Goal: Task Accomplishment & Management: Complete application form

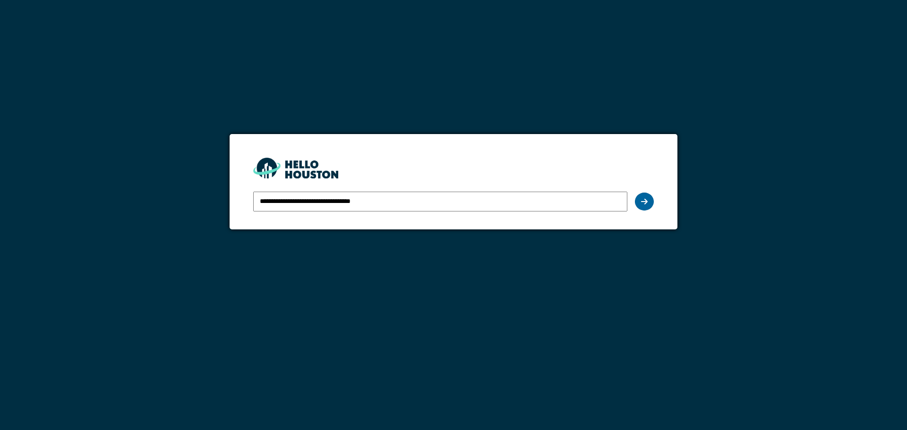
click at [642, 201] on icon at bounding box center [644, 202] width 7 height 8
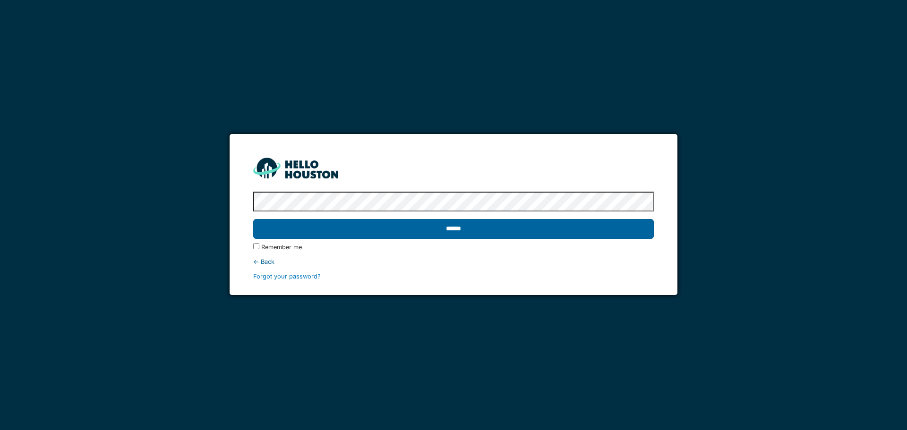
click at [599, 227] on input "******" at bounding box center [453, 229] width 400 height 20
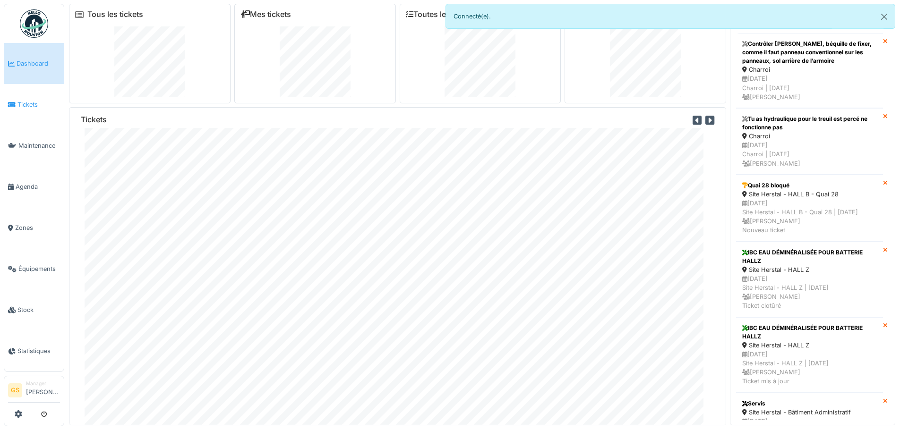
click at [27, 102] on span "Tickets" at bounding box center [38, 104] width 42 height 9
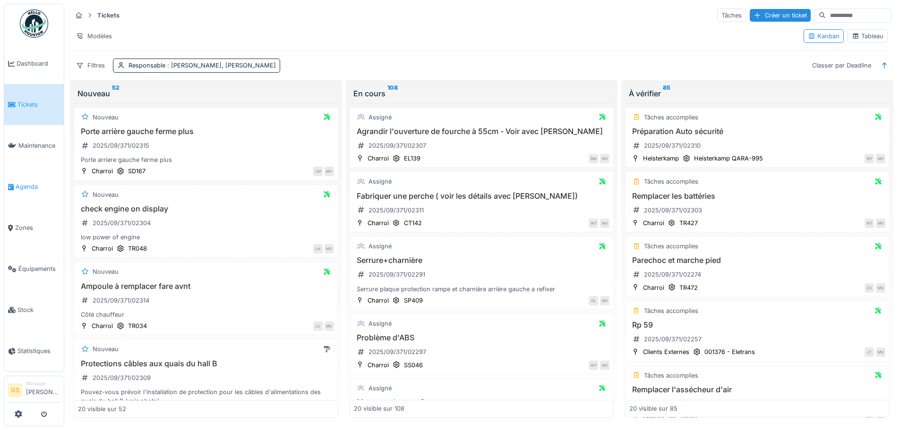
click at [20, 186] on span "Agenda" at bounding box center [38, 186] width 44 height 9
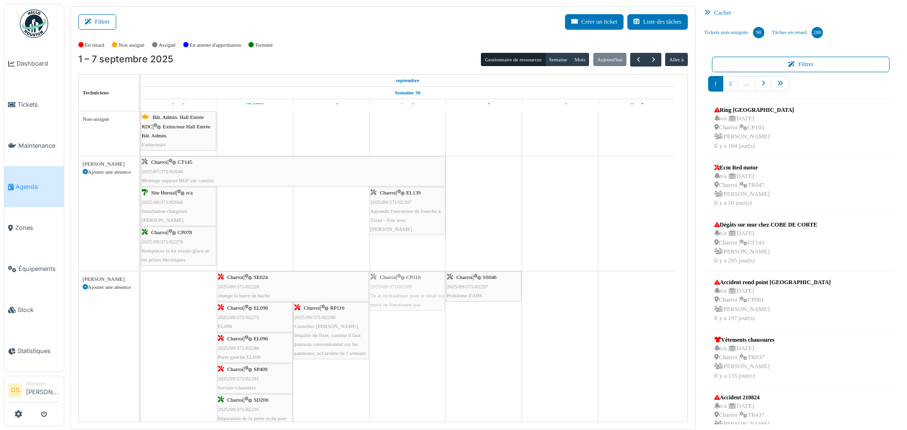
drag, startPoint x: 393, startPoint y: 282, endPoint x: 391, endPoint y: 288, distance: 6.1
click at [141, 288] on div "Charroi | SE024 2025/09/371/02220 change la barre de bache Charroi | CP116 2025…" at bounding box center [141, 355] width 0 height 167
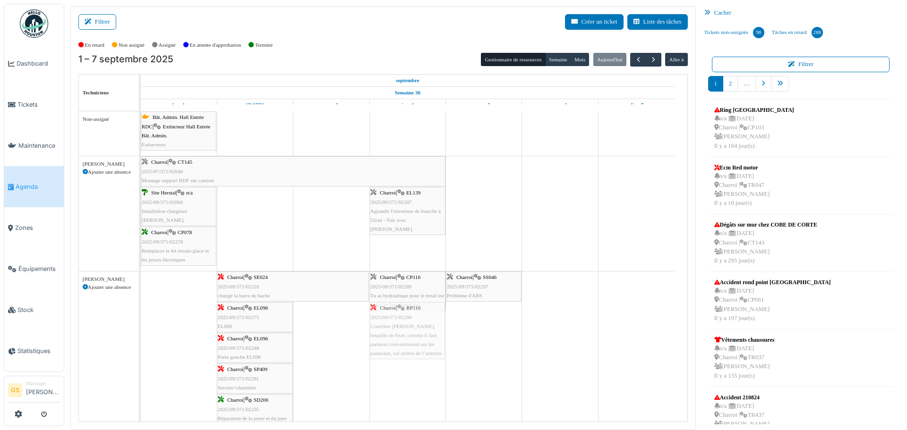
drag, startPoint x: 321, startPoint y: 324, endPoint x: 388, endPoint y: 331, distance: 67.9
click at [141, 331] on div "Charroi | SE024 2025/09/371/02220 change la barre de bache Charroi | CP116 2025…" at bounding box center [141, 355] width 0 height 167
click at [397, 287] on span "2025/09/371/02290" at bounding box center [391, 287] width 42 height 6
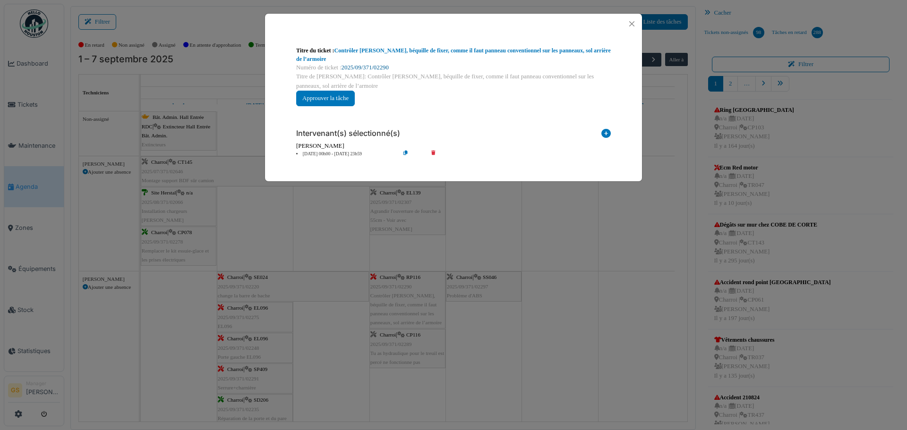
click at [369, 65] on link "2025/09/371/02290" at bounding box center [364, 67] width 47 height 7
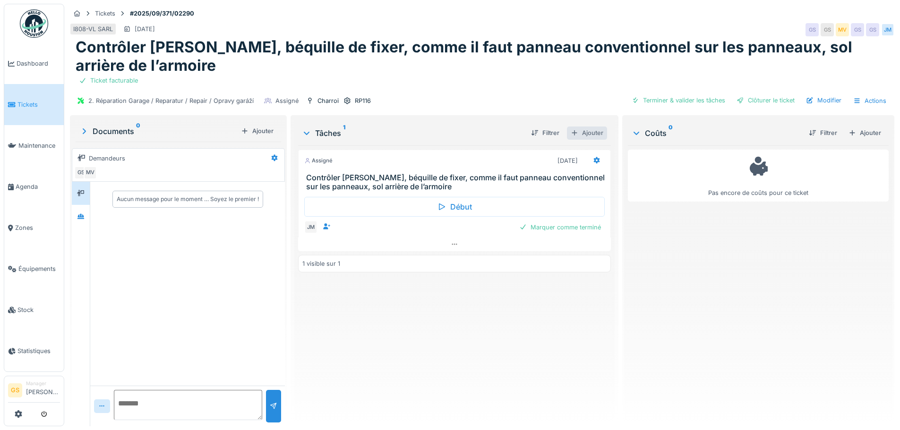
click at [586, 133] on div "Ajouter" at bounding box center [587, 133] width 40 height 13
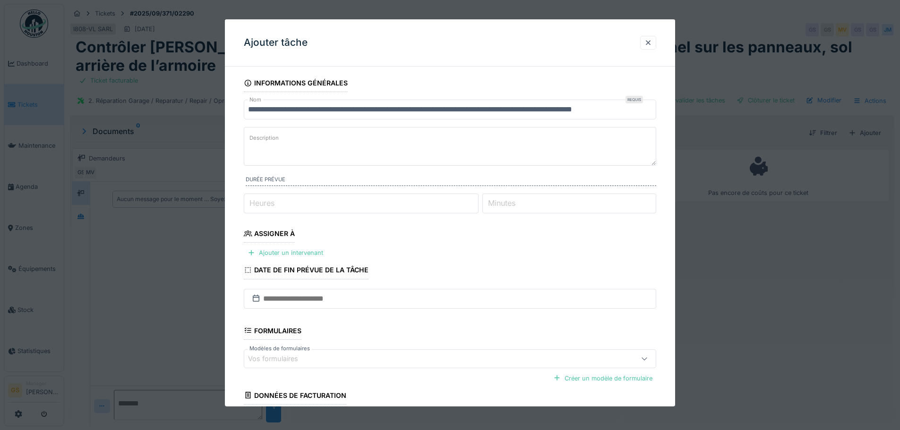
click at [278, 236] on div "Assigner à" at bounding box center [269, 235] width 51 height 16
click at [281, 251] on div "Ajouter un intervenant" at bounding box center [285, 252] width 83 height 13
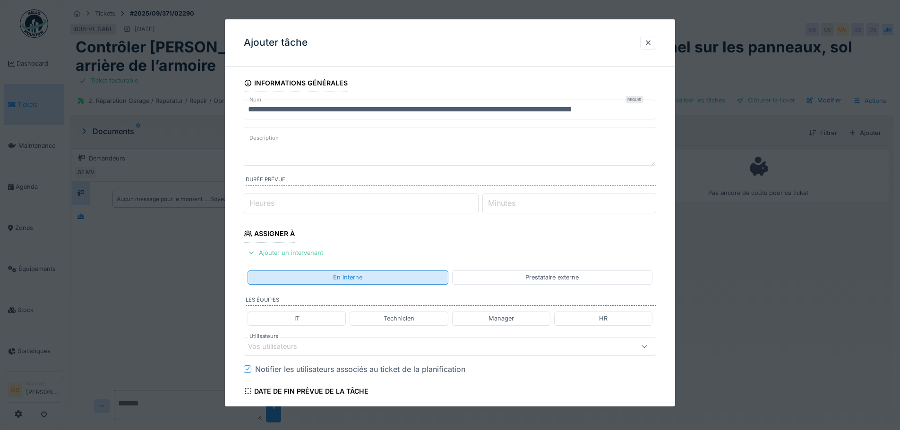
click at [340, 277] on div "En interne" at bounding box center [347, 277] width 29 height 9
click at [349, 277] on div "En interne" at bounding box center [347, 277] width 29 height 9
click at [500, 315] on div "Manager" at bounding box center [500, 318] width 25 height 9
type input "**********"
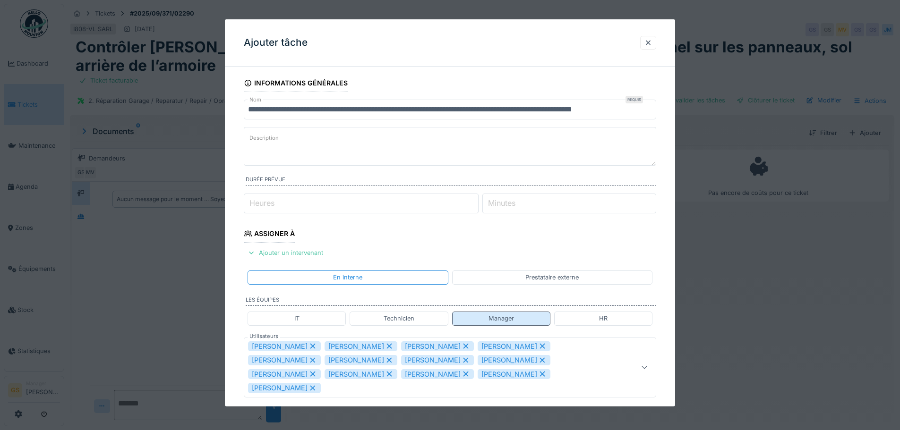
click at [482, 318] on div "Manager" at bounding box center [501, 319] width 98 height 14
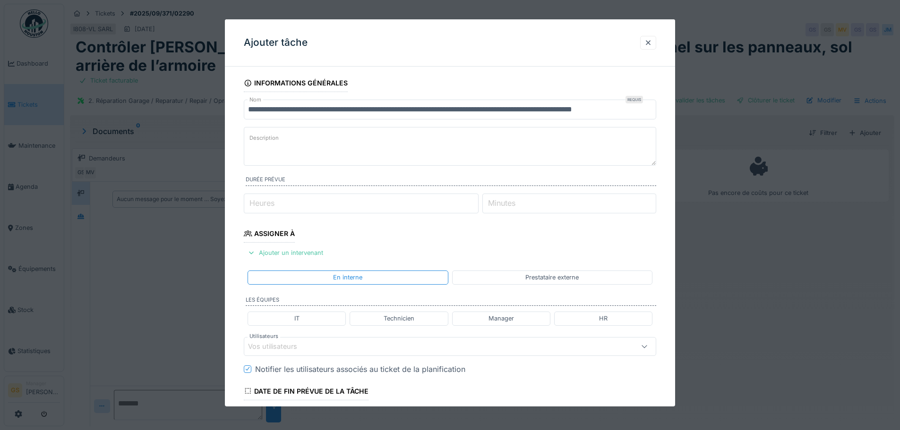
click at [397, 319] on div "Technicien" at bounding box center [398, 318] width 31 height 9
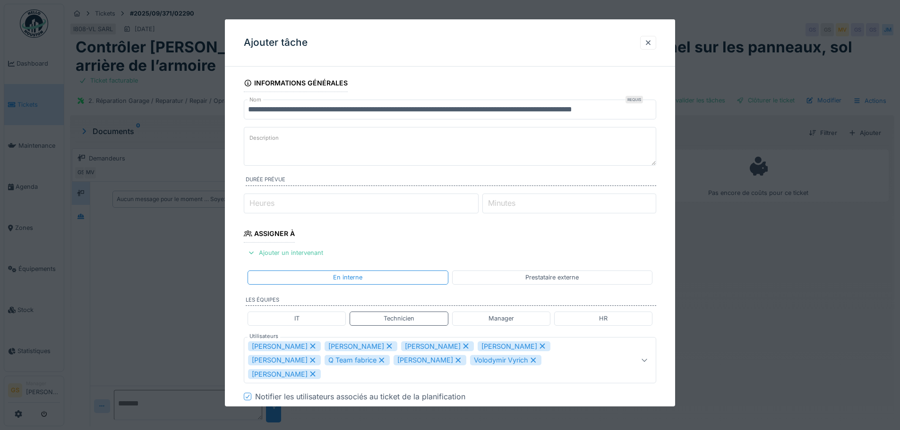
click at [280, 345] on div "[PERSON_NAME]" at bounding box center [284, 346] width 73 height 10
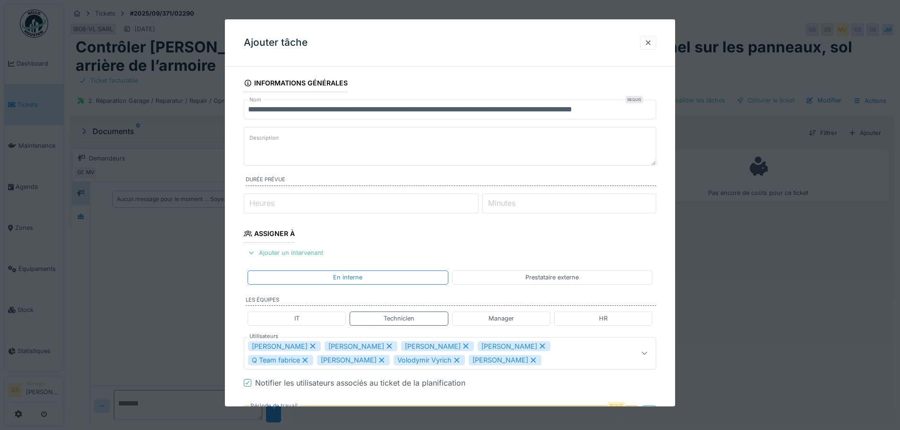
click at [280, 345] on div "[PERSON_NAME]" at bounding box center [284, 346] width 73 height 10
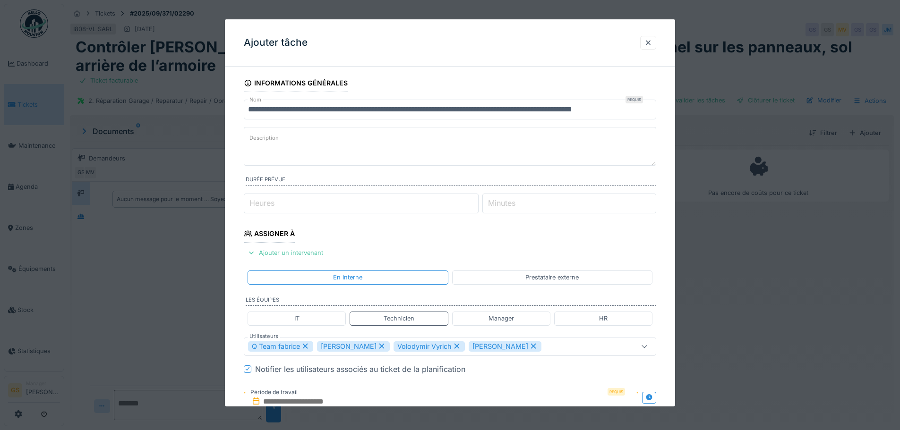
click at [280, 345] on div "Q Team fabrice" at bounding box center [280, 346] width 65 height 10
click at [326, 346] on div "Volodymir Vyrich" at bounding box center [359, 346] width 71 height 10
click at [331, 346] on div "Patrick Fridmansky" at bounding box center [360, 346] width 73 height 10
type input "*****"
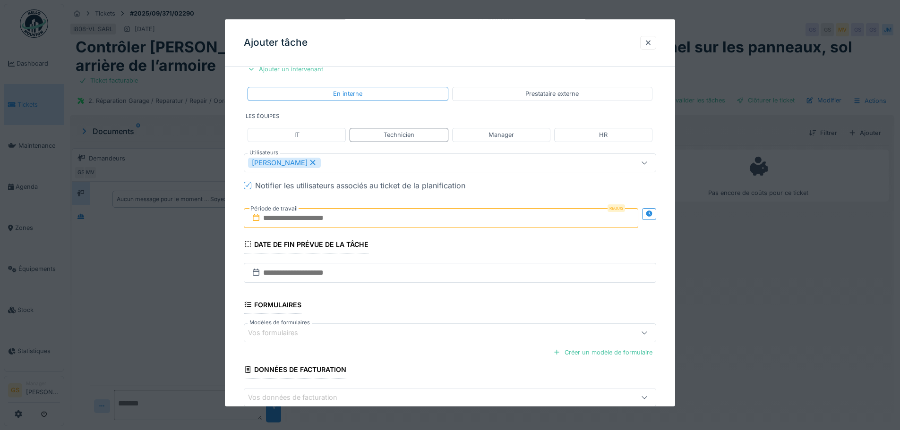
scroll to position [189, 0]
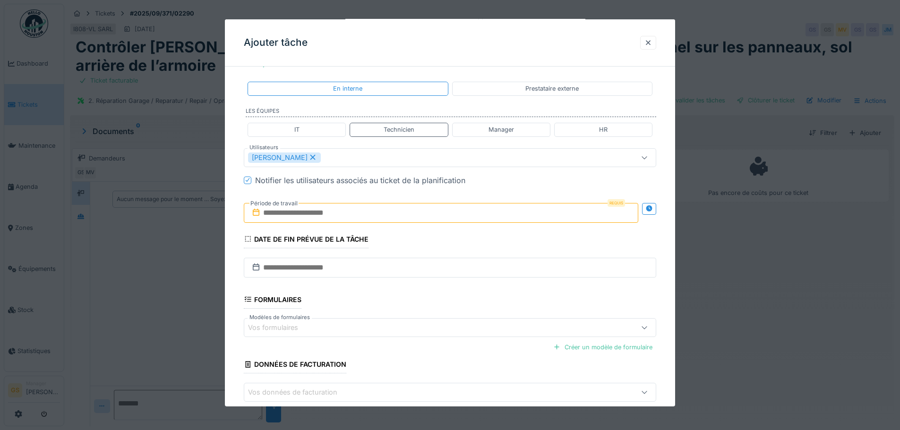
click at [256, 214] on icon at bounding box center [255, 213] width 9 height 8
click at [271, 212] on input "text" at bounding box center [441, 213] width 394 height 20
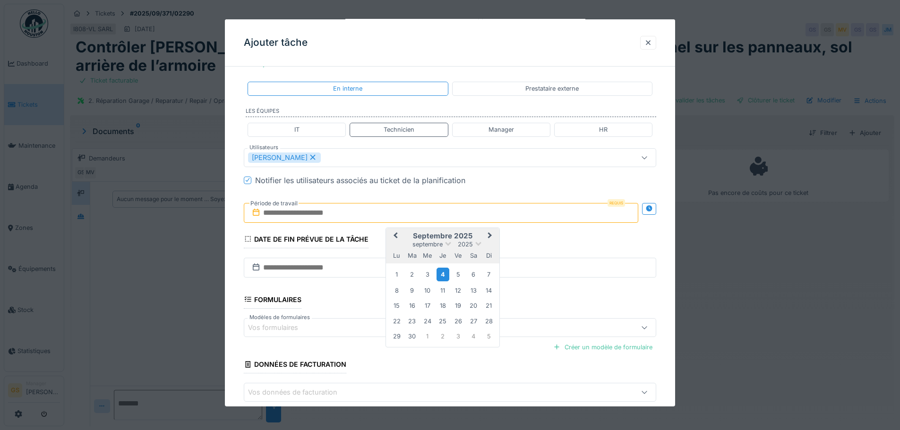
click at [441, 274] on div "4" at bounding box center [442, 275] width 13 height 14
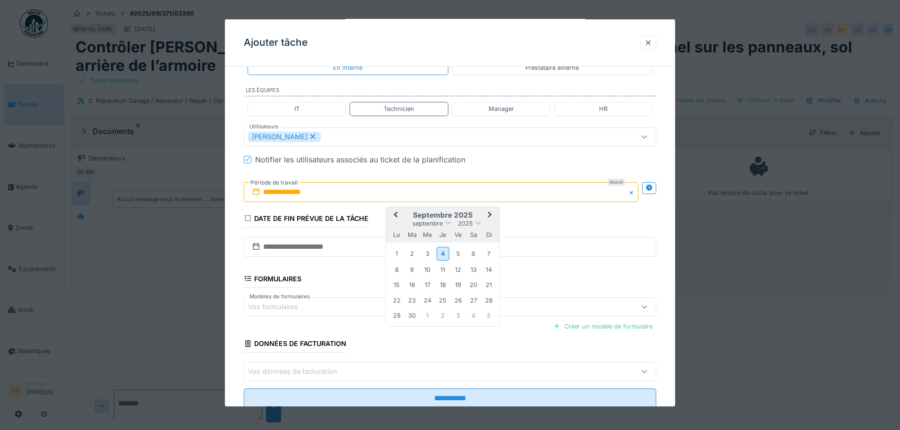
scroll to position [238, 0]
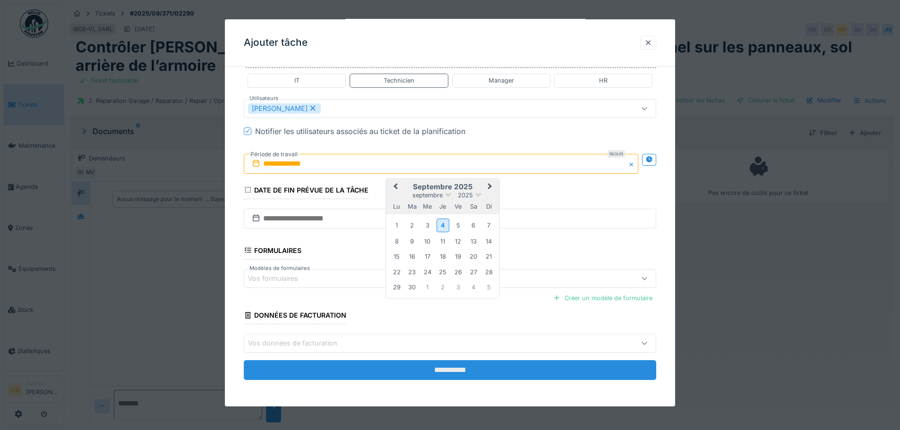
click at [418, 371] on input "**********" at bounding box center [450, 370] width 412 height 20
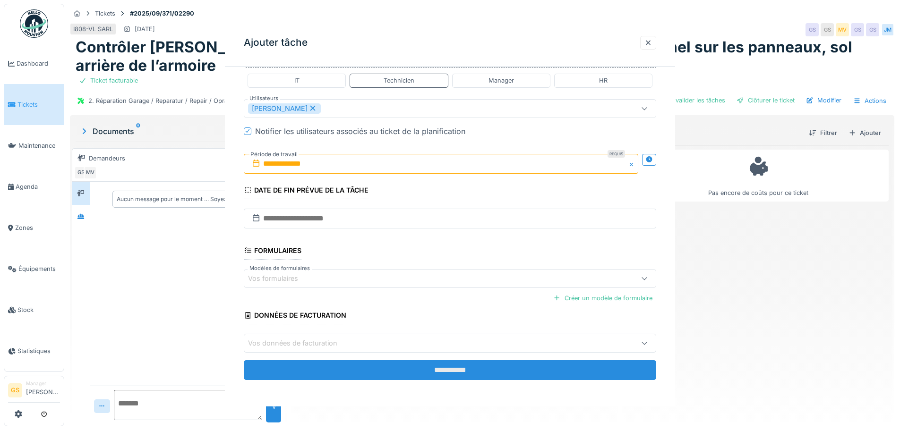
scroll to position [0, 0]
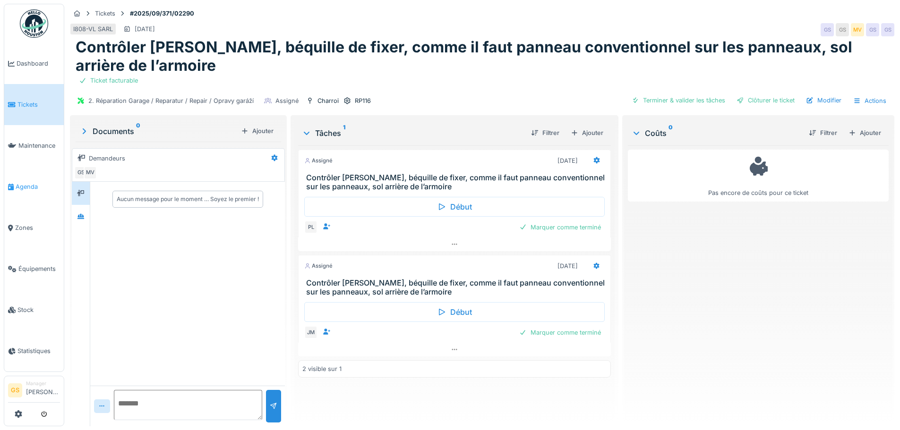
click at [25, 183] on span "Agenda" at bounding box center [38, 186] width 44 height 9
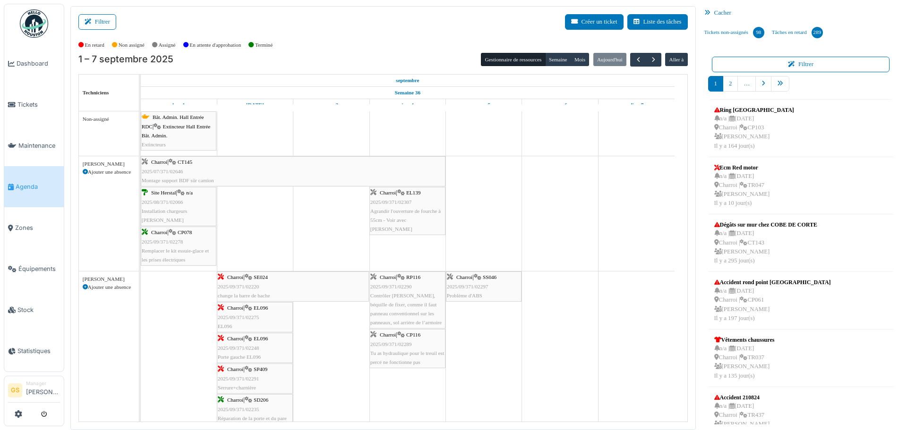
click at [404, 344] on span "2025/09/371/02289" at bounding box center [391, 344] width 42 height 6
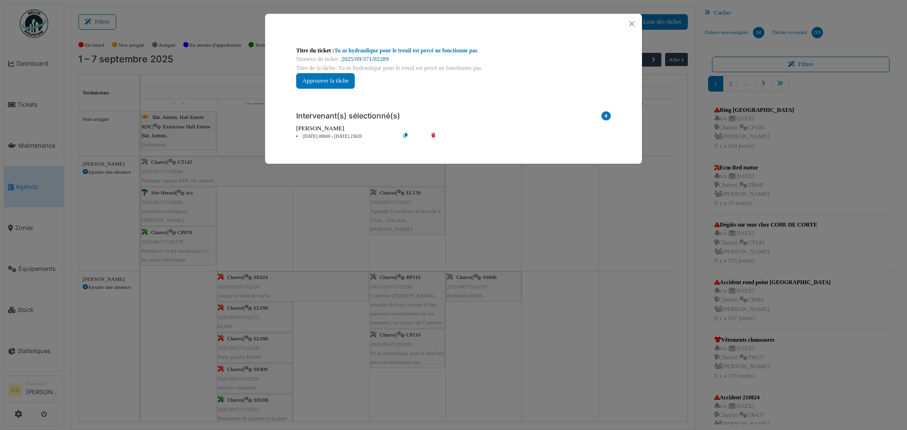
click at [363, 58] on link "2025/09/371/02289" at bounding box center [364, 59] width 47 height 7
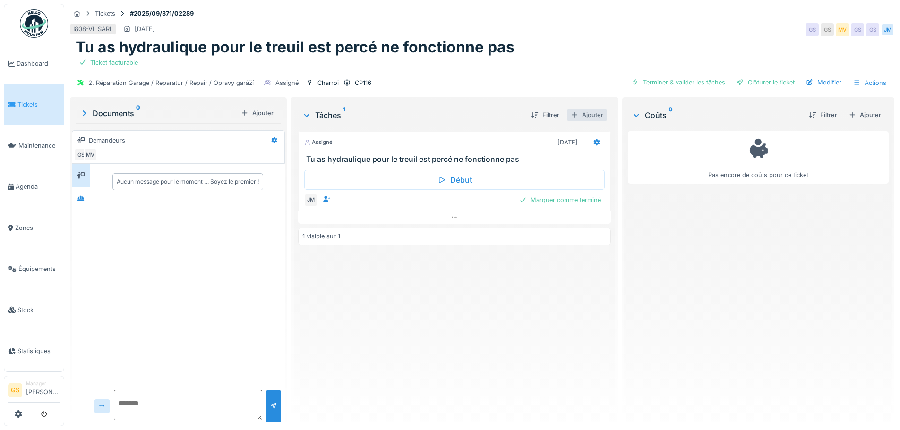
click at [584, 114] on div "Ajouter" at bounding box center [587, 115] width 40 height 13
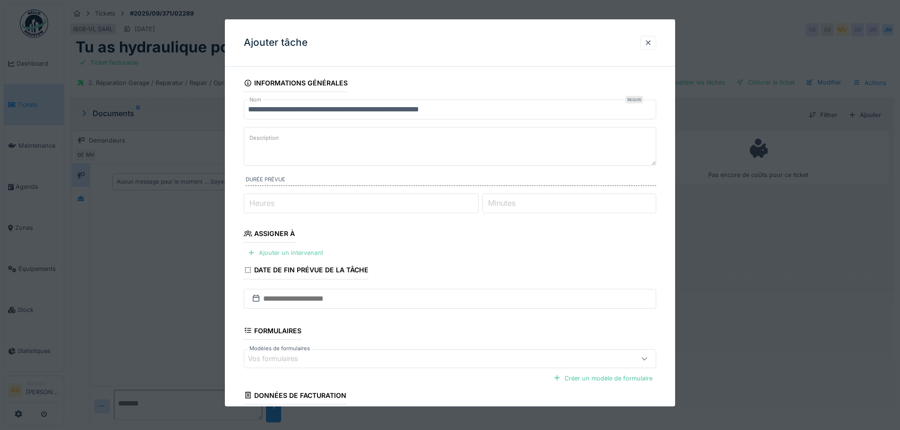
click at [289, 252] on div "Ajouter un intervenant" at bounding box center [285, 252] width 83 height 13
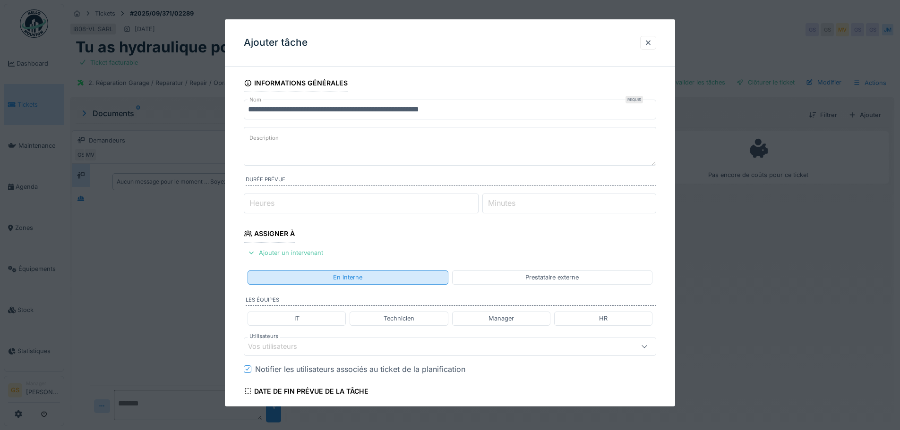
click at [314, 278] on div "En interne" at bounding box center [347, 278] width 200 height 14
click at [395, 319] on div "Technicien" at bounding box center [398, 318] width 31 height 9
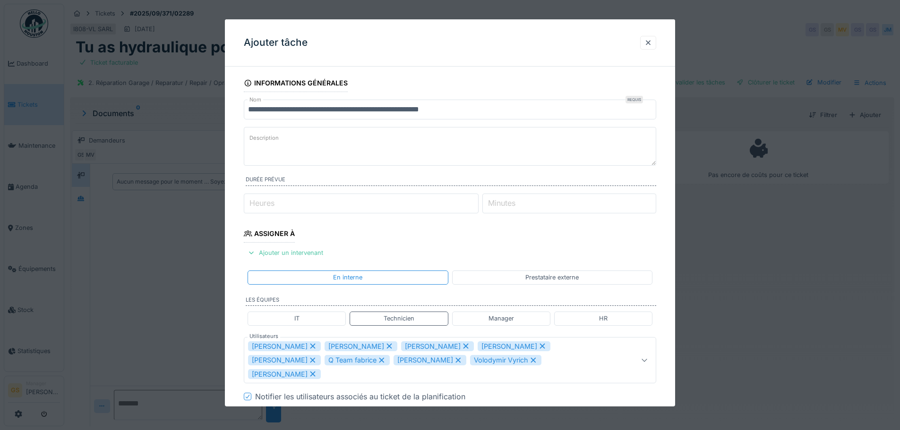
click at [324, 360] on div "Q Team fabrice" at bounding box center [356, 360] width 65 height 10
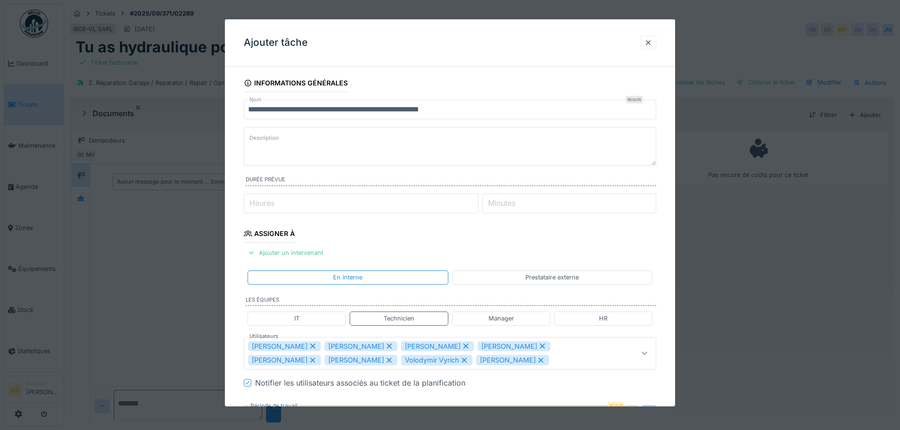
click at [401, 361] on div "Volodymir Vyrich" at bounding box center [436, 360] width 71 height 10
click at [401, 361] on div "[PERSON_NAME]" at bounding box center [437, 360] width 73 height 10
click at [279, 346] on div "[PERSON_NAME]" at bounding box center [284, 346] width 73 height 10
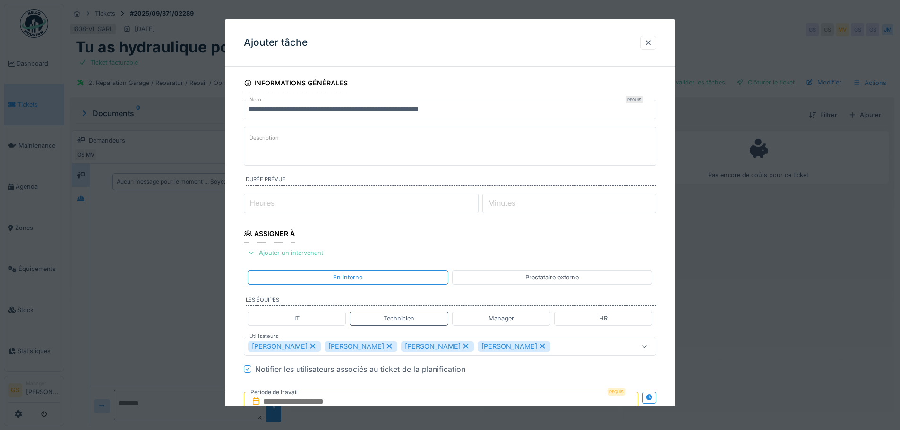
click at [279, 346] on div "Sergej Mandzjuk" at bounding box center [284, 346] width 73 height 10
click at [279, 346] on div "Vladimir Nahalka" at bounding box center [284, 346] width 73 height 10
click at [279, 346] on div "Miroslav Kotora" at bounding box center [284, 346] width 73 height 10
type input "*****"
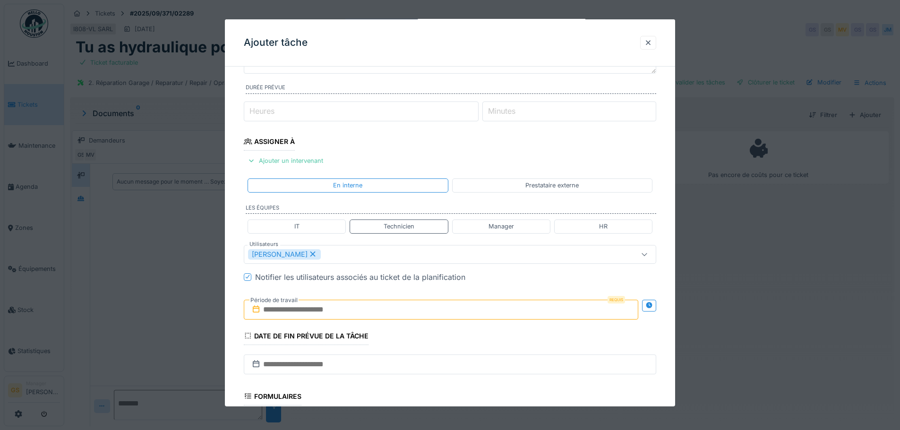
scroll to position [94, 0]
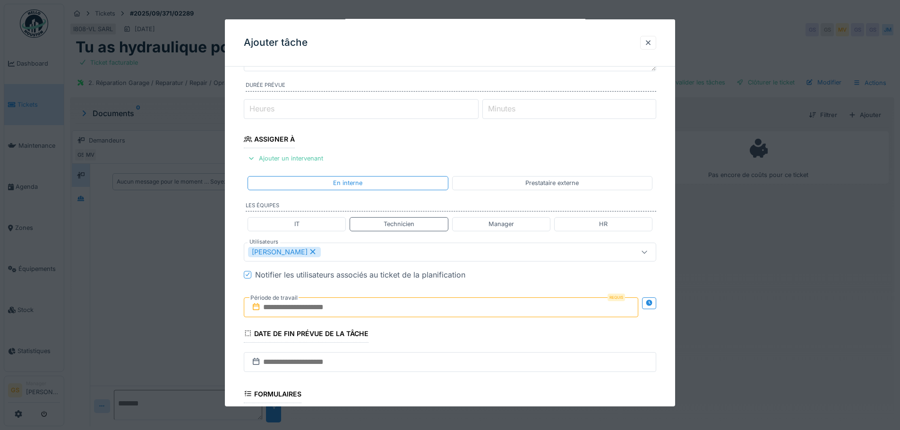
click at [261, 310] on icon at bounding box center [255, 307] width 9 height 8
click at [276, 304] on input "text" at bounding box center [441, 307] width 394 height 20
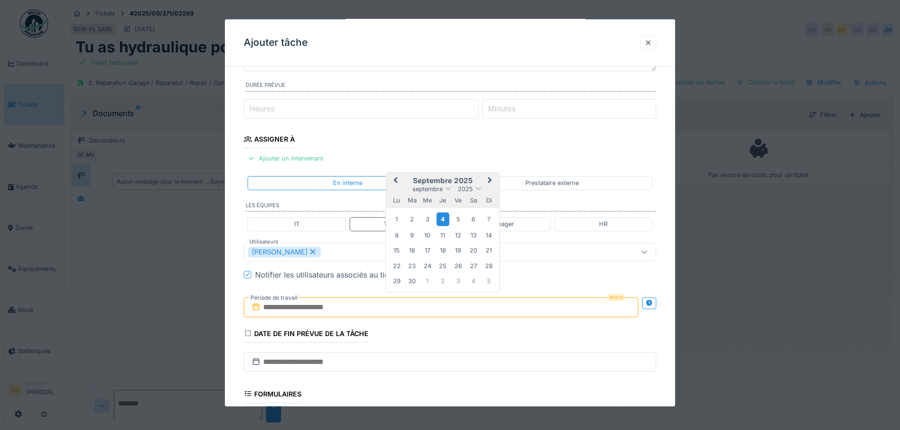
click at [443, 220] on div "4" at bounding box center [442, 219] width 13 height 14
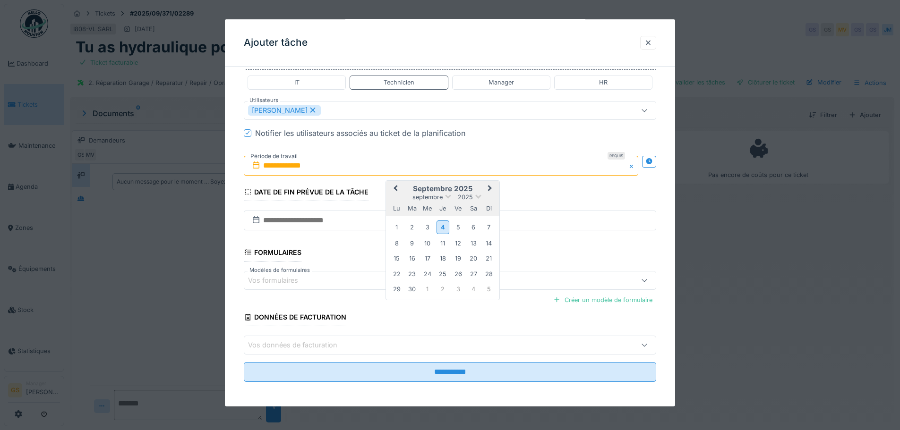
scroll to position [238, 0]
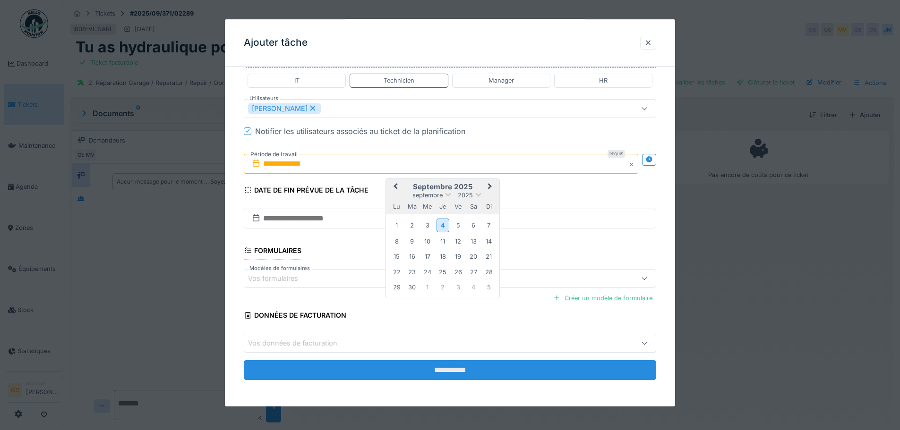
click at [419, 373] on input "**********" at bounding box center [450, 370] width 412 height 20
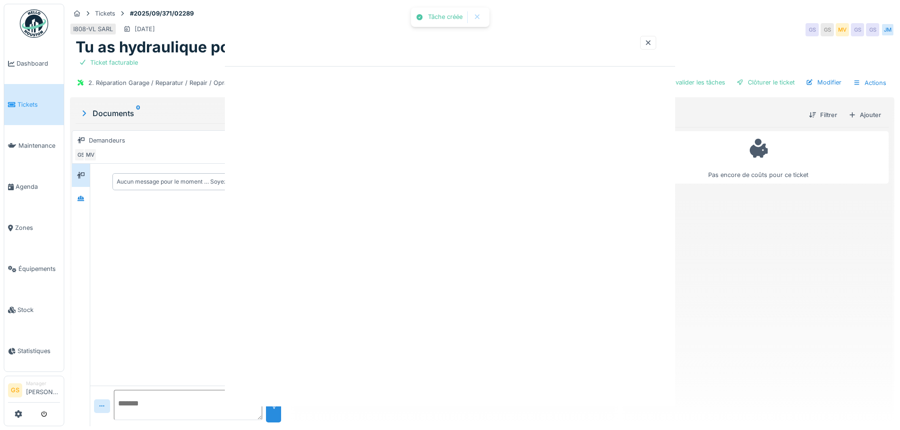
scroll to position [0, 0]
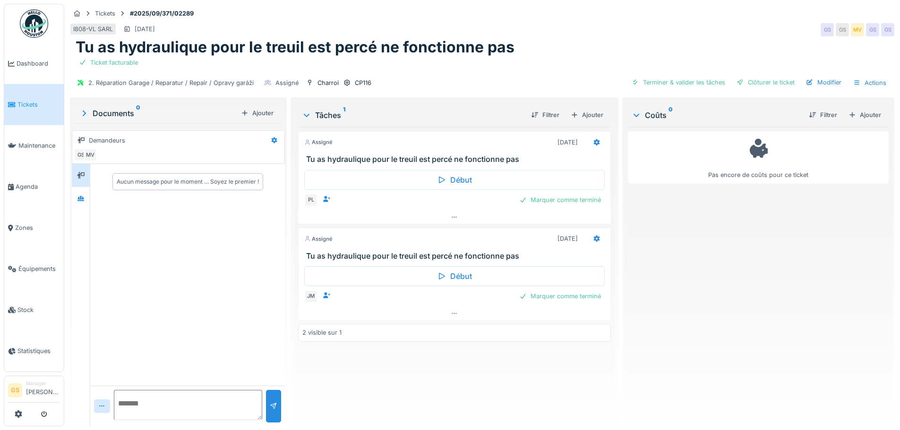
click at [27, 103] on span "Tickets" at bounding box center [38, 104] width 42 height 9
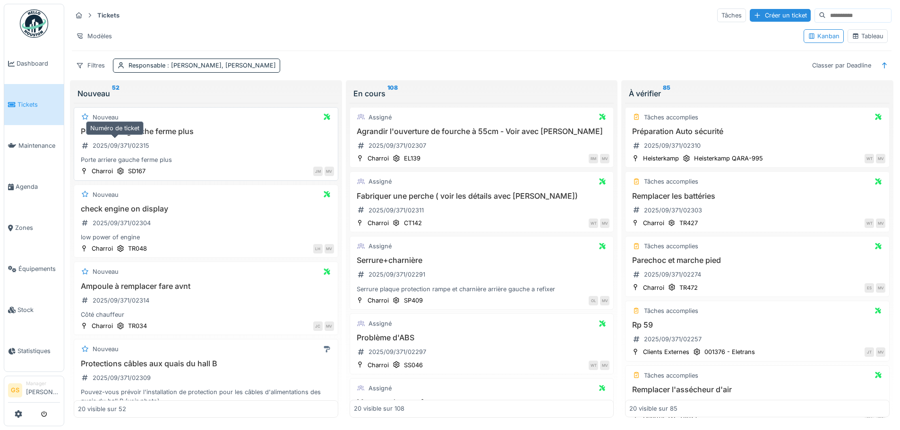
click at [134, 144] on div "2025/09/371/02315" at bounding box center [121, 145] width 57 height 9
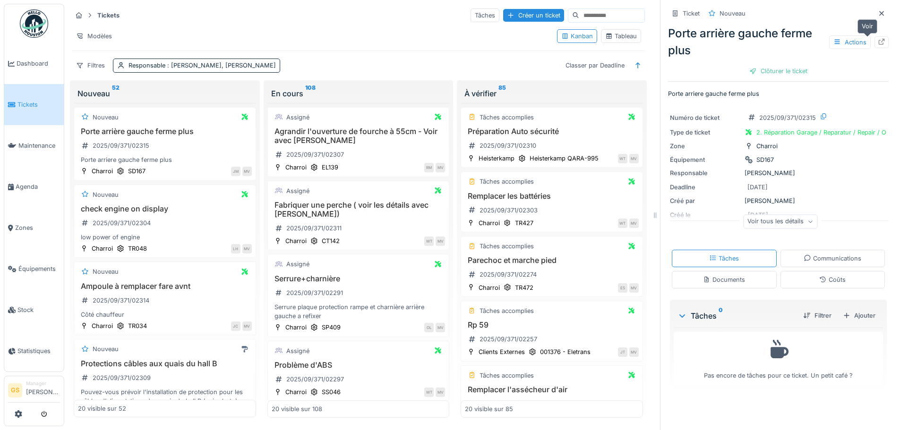
click at [878, 42] on icon at bounding box center [881, 42] width 6 height 6
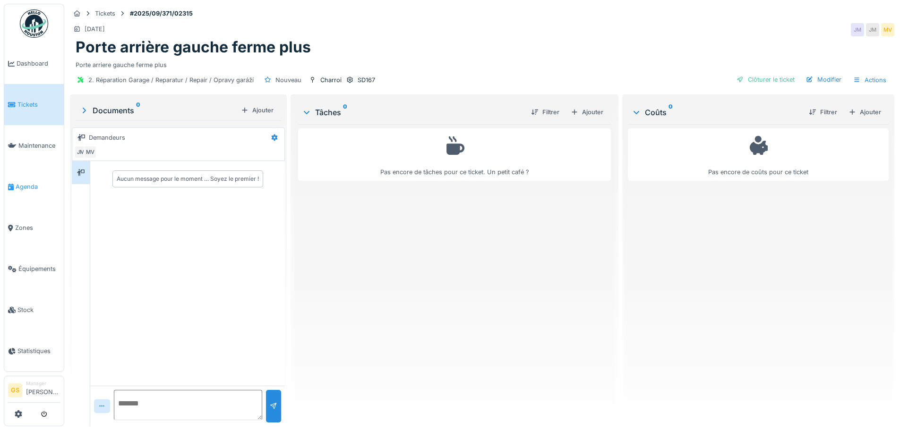
click at [13, 184] on icon at bounding box center [11, 187] width 6 height 7
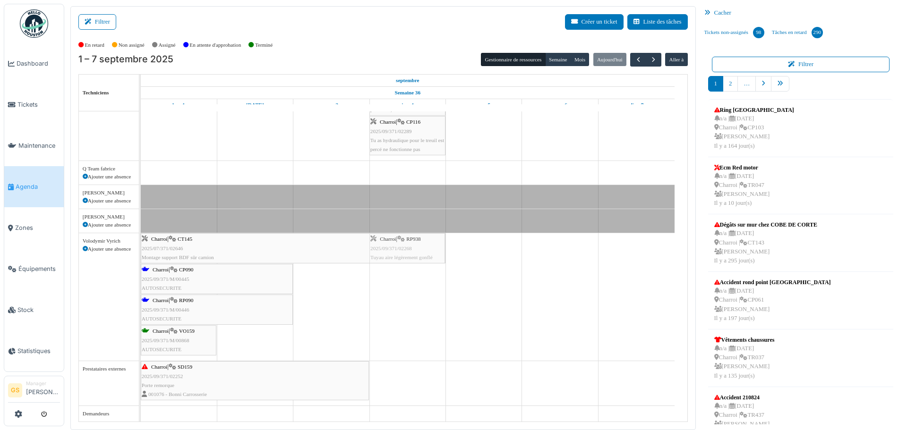
drag, startPoint x: 463, startPoint y: 201, endPoint x: 420, endPoint y: 255, distance: 69.9
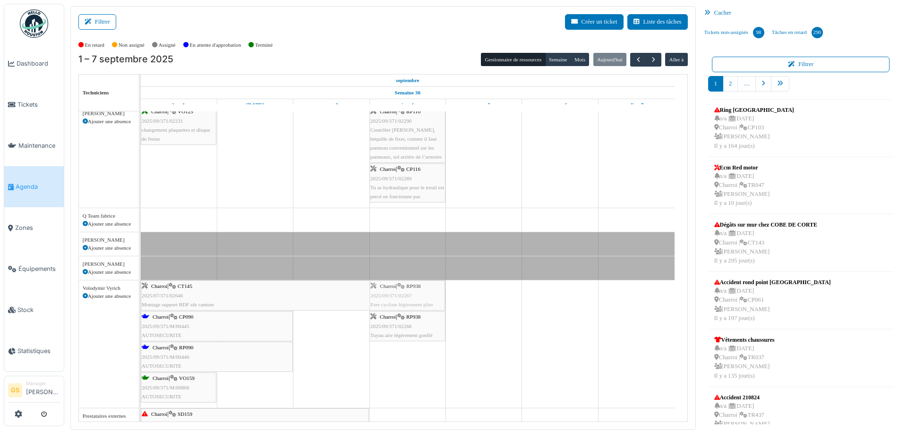
drag, startPoint x: 493, startPoint y: 219, endPoint x: 421, endPoint y: 348, distance: 147.3
click at [421, 348] on div "Bât. Admin. Hall Entrée RDC | Extincteur Hall Entrée Bât. Admin. Extincteurs [G…" at bounding box center [414, 25] width 546 height 888
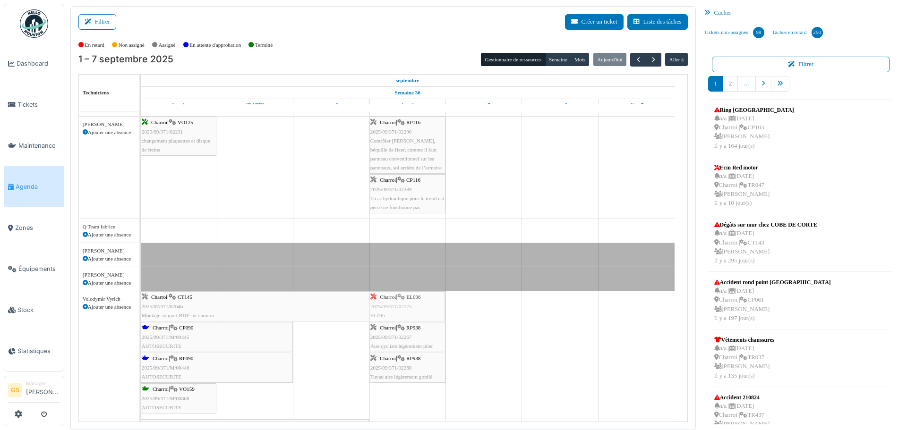
drag, startPoint x: 248, startPoint y: 319, endPoint x: 383, endPoint y: 340, distance: 137.1
click at [383, 340] on tbody "Bât. Admin. Hall Entrée RDC | Extincteur Hall Entrée Bât. Admin. Extincteurs [G…" at bounding box center [408, 36] width 534 height 888
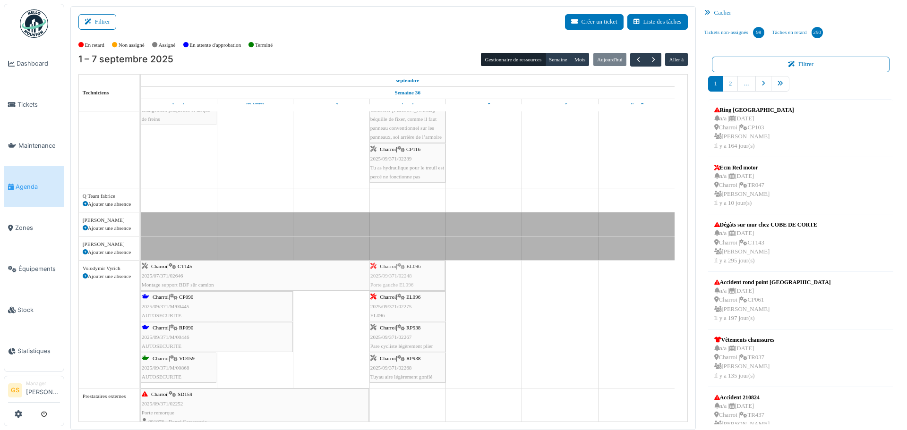
drag, startPoint x: 257, startPoint y: 266, endPoint x: 379, endPoint y: 321, distance: 133.3
click at [379, 321] on tbody "Bât. Admin. Hall Entrée RDC | Extincteur Hall Entrée Bât. Admin. Extincteurs [G…" at bounding box center [408, 20] width 534 height 857
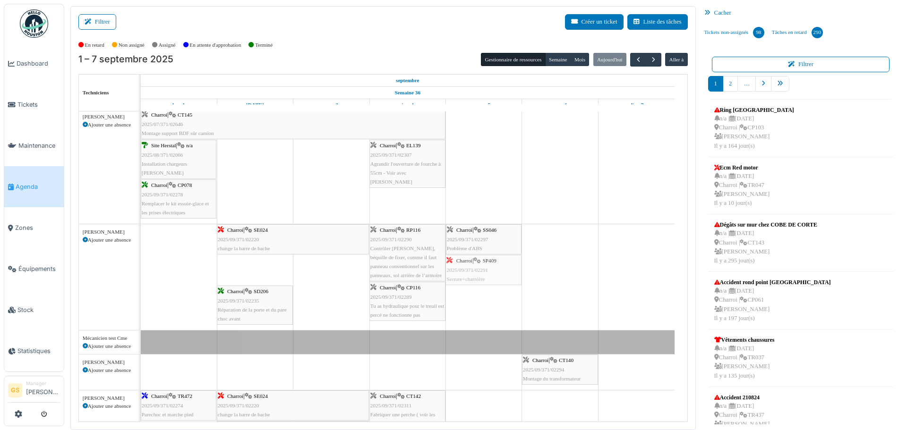
drag, startPoint x: 239, startPoint y: 273, endPoint x: 448, endPoint y: 286, distance: 209.6
